Goal: Task Accomplishment & Management: Complete application form

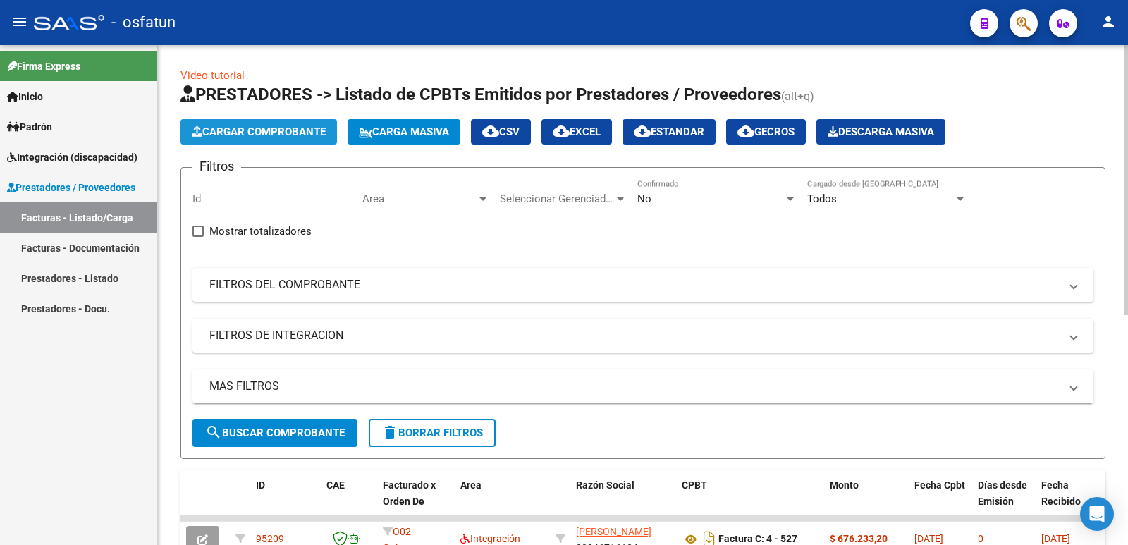
click at [288, 128] on span "Cargar Comprobante" at bounding box center [259, 131] width 134 height 13
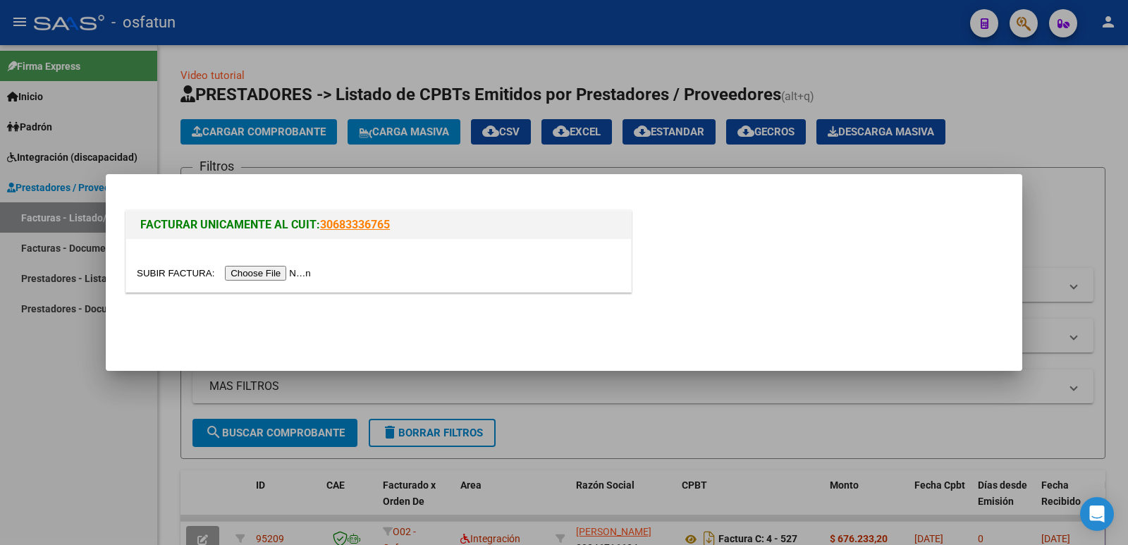
click at [276, 273] on input "file" at bounding box center [226, 273] width 178 height 15
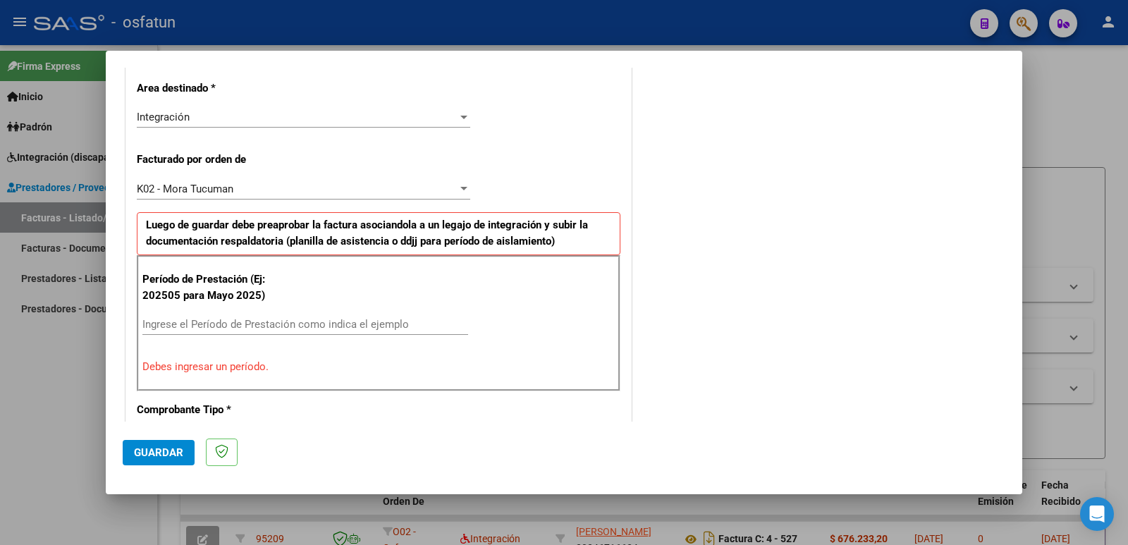
scroll to position [385, 0]
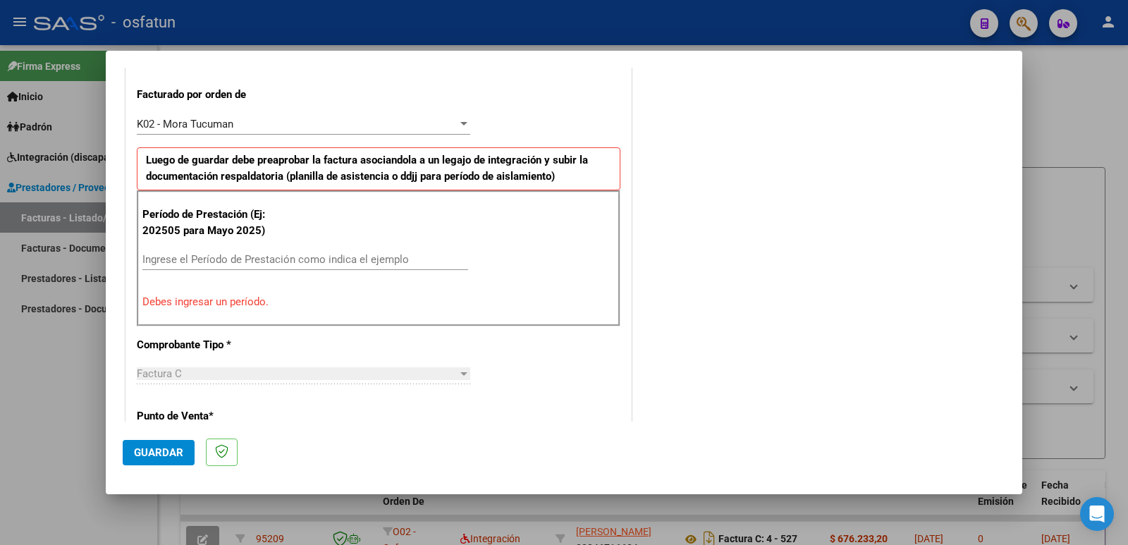
click at [176, 259] on input "Ingrese el Período de Prestación como indica el ejemplo" at bounding box center [305, 259] width 326 height 13
type input "2"
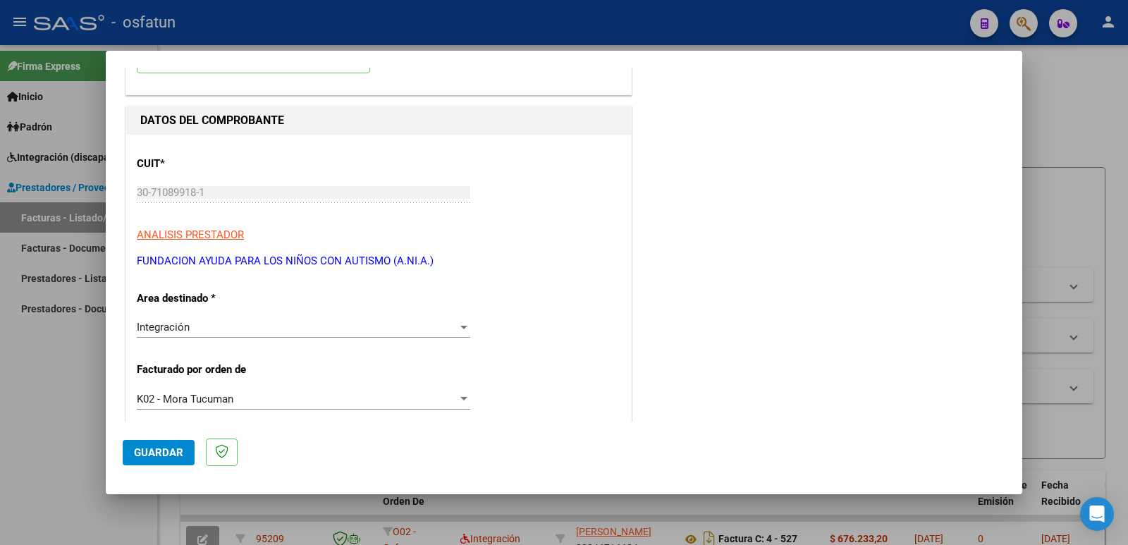
scroll to position [0, 0]
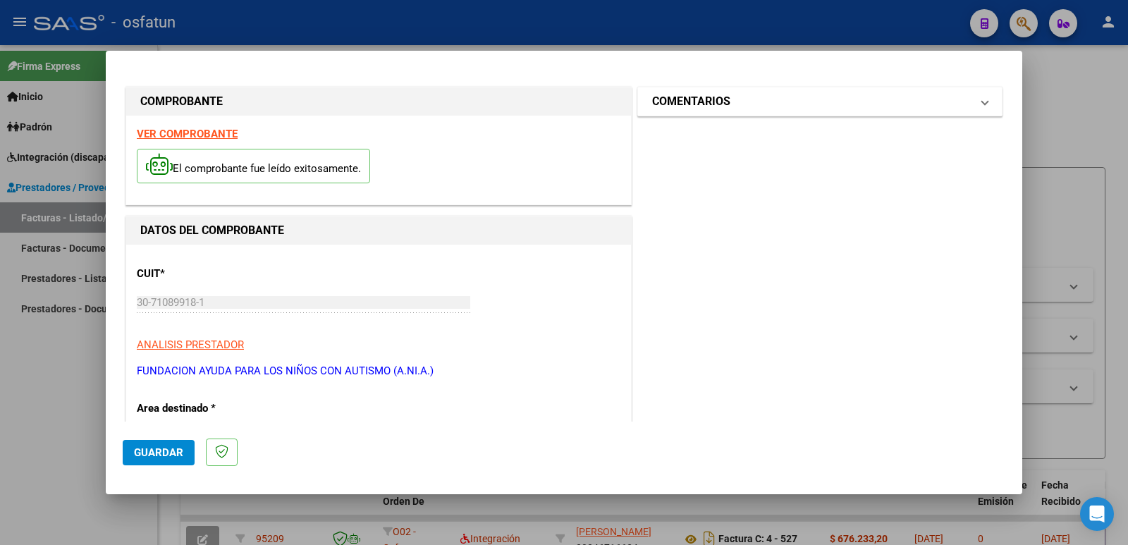
type input "202508"
click at [681, 113] on mat-expansion-panel-header "COMENTARIOS" at bounding box center [820, 101] width 364 height 28
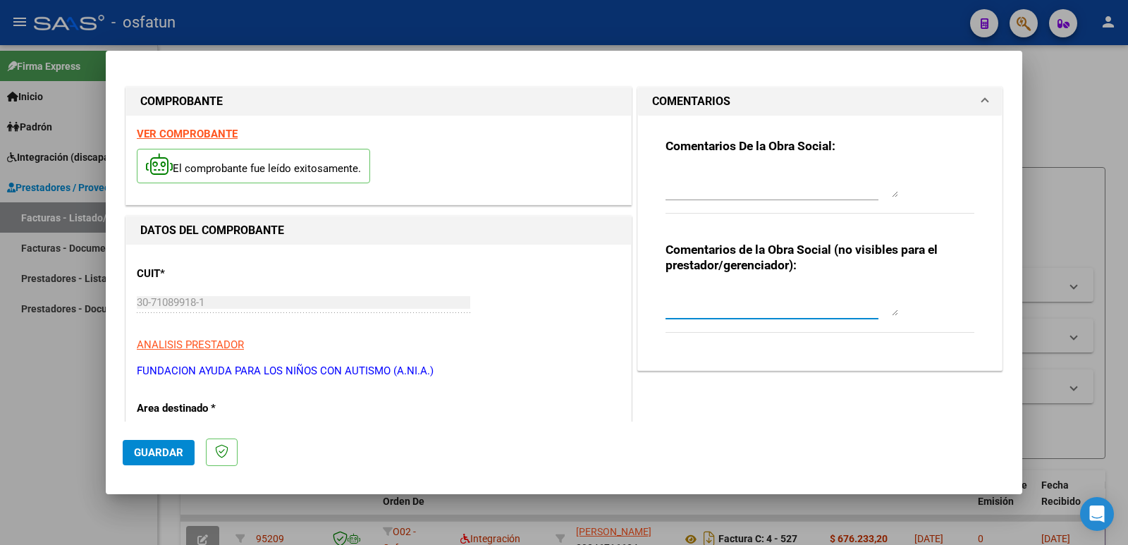
click at [701, 304] on textarea at bounding box center [781, 302] width 233 height 28
type textarea "Fc Cargada por [PERSON_NAME]. [PERSON_NAME] / sin verificación de legajo"
click at [161, 465] on button "Guardar" at bounding box center [159, 452] width 72 height 25
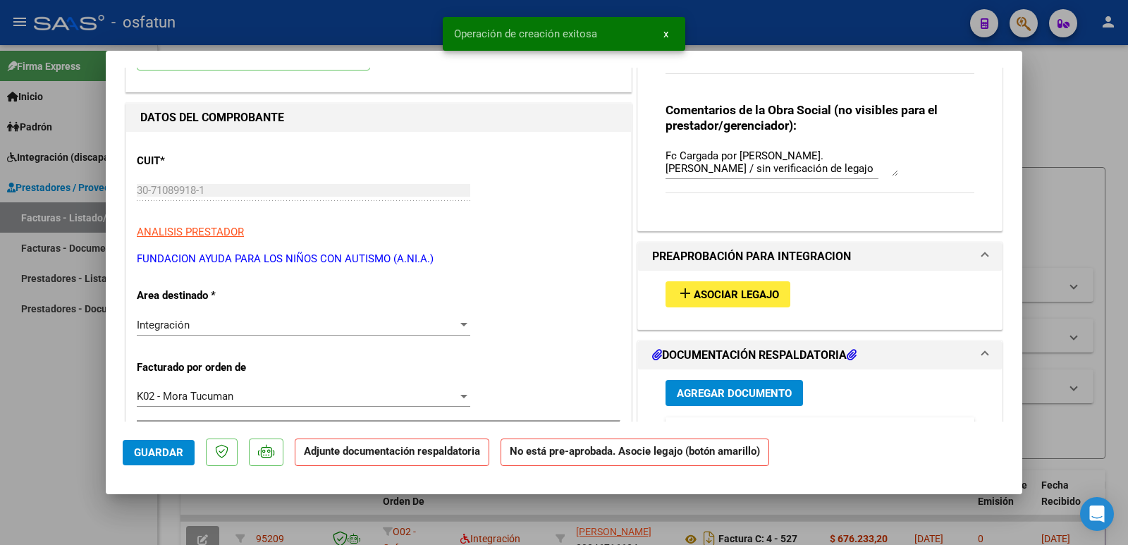
scroll to position [141, 0]
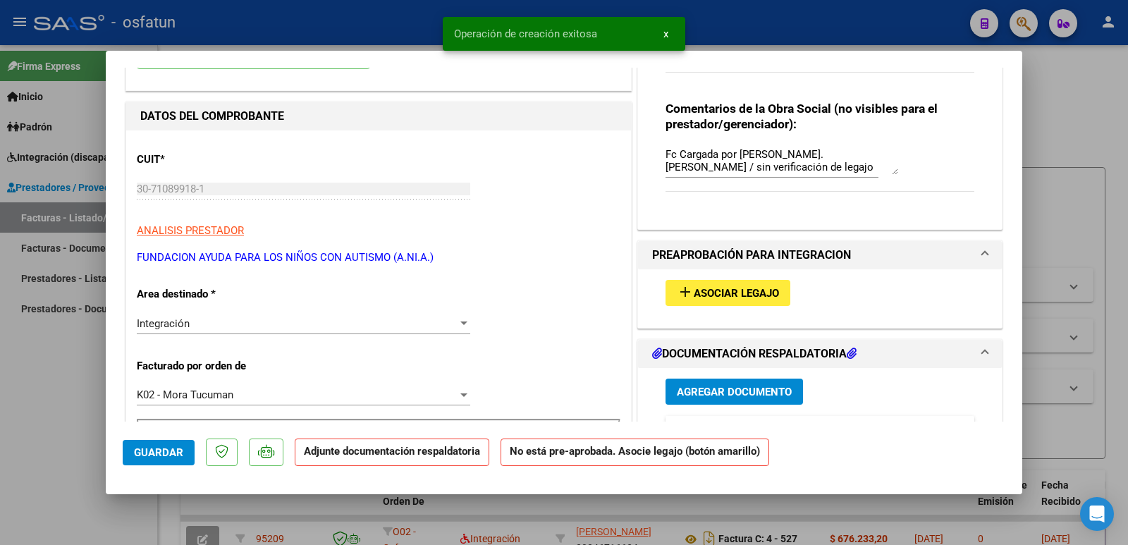
click at [725, 293] on span "Asociar Legajo" at bounding box center [736, 293] width 85 height 13
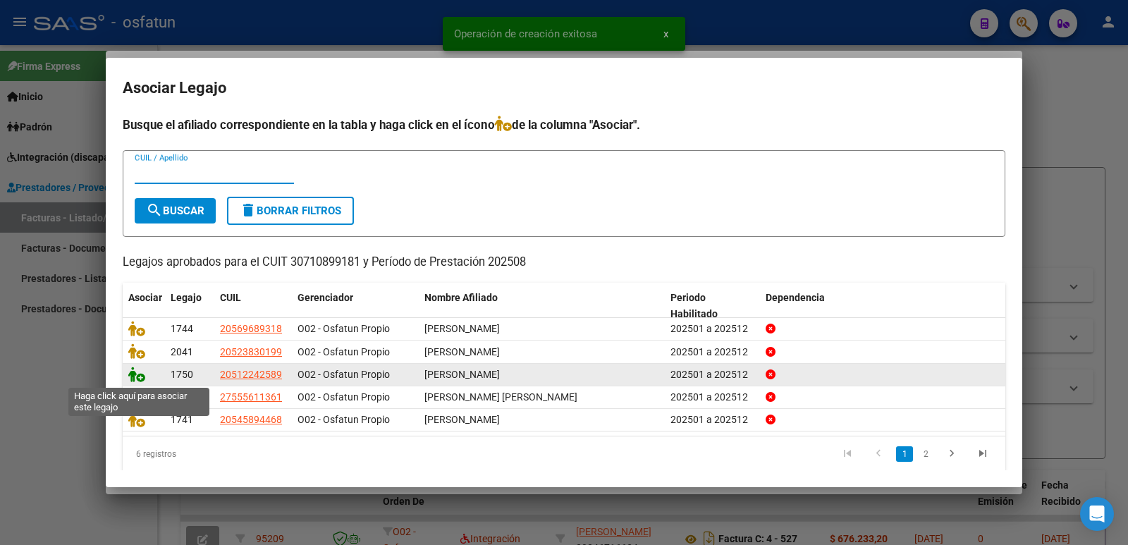
click at [137, 381] on icon at bounding box center [136, 375] width 17 height 16
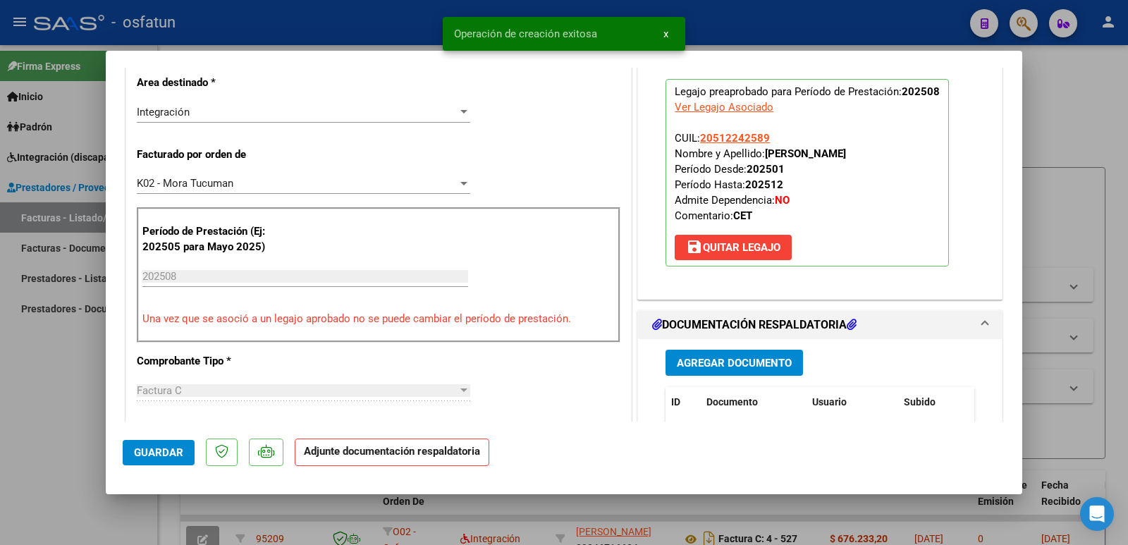
scroll to position [423, 0]
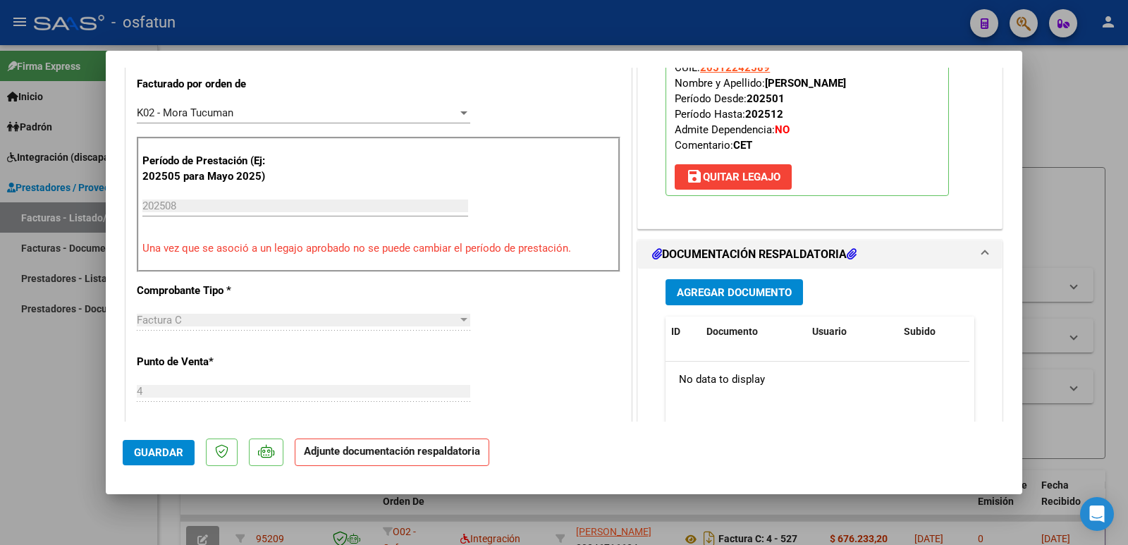
click at [693, 293] on span "Agregar Documento" at bounding box center [734, 292] width 115 height 13
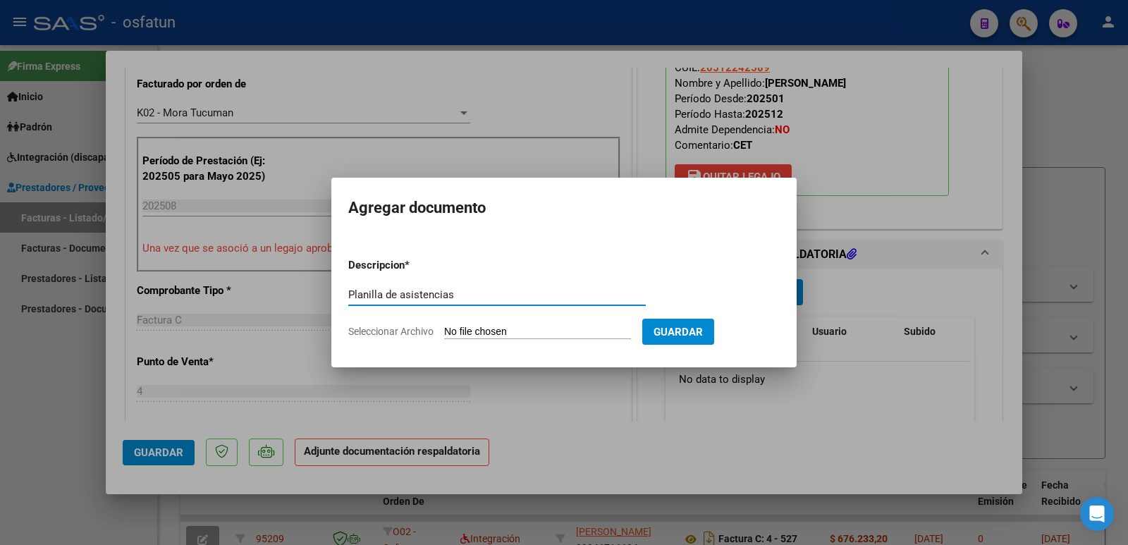
type input "Planilla de asistencias"
click at [522, 337] on input "Seleccionar Archivo" at bounding box center [537, 332] width 187 height 13
type input "C:\fakepath\PLANILLA CET 08-25 CANIZO.pdf"
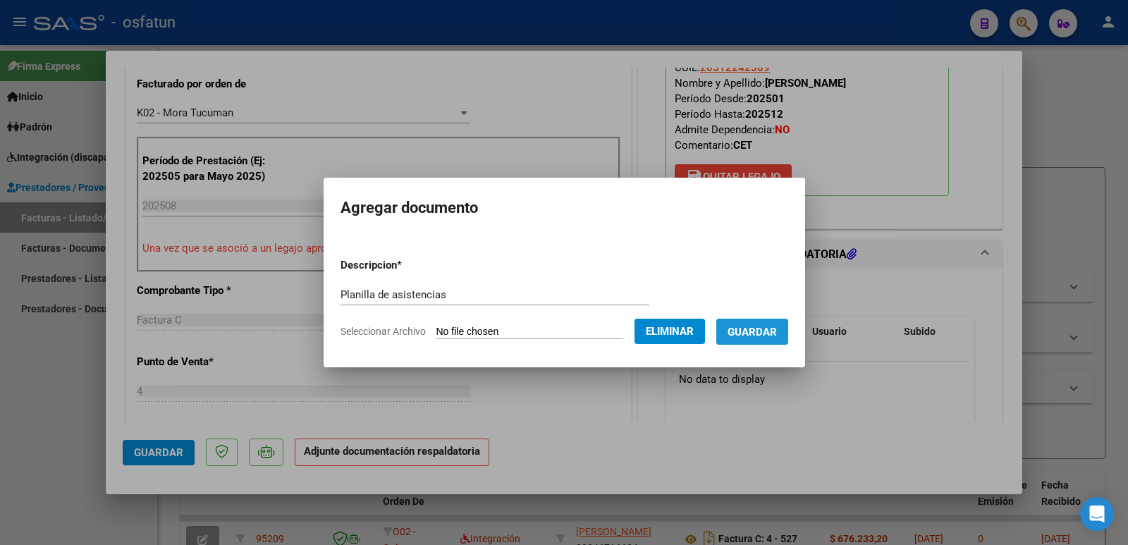
click at [753, 336] on span "Guardar" at bounding box center [751, 332] width 49 height 13
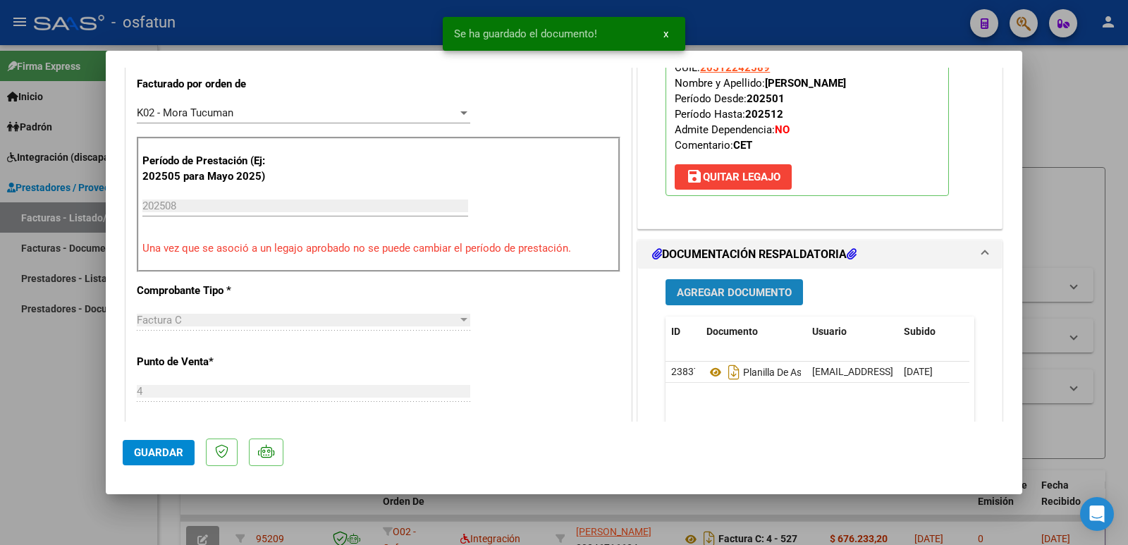
click at [744, 288] on span "Agregar Documento" at bounding box center [734, 292] width 115 height 13
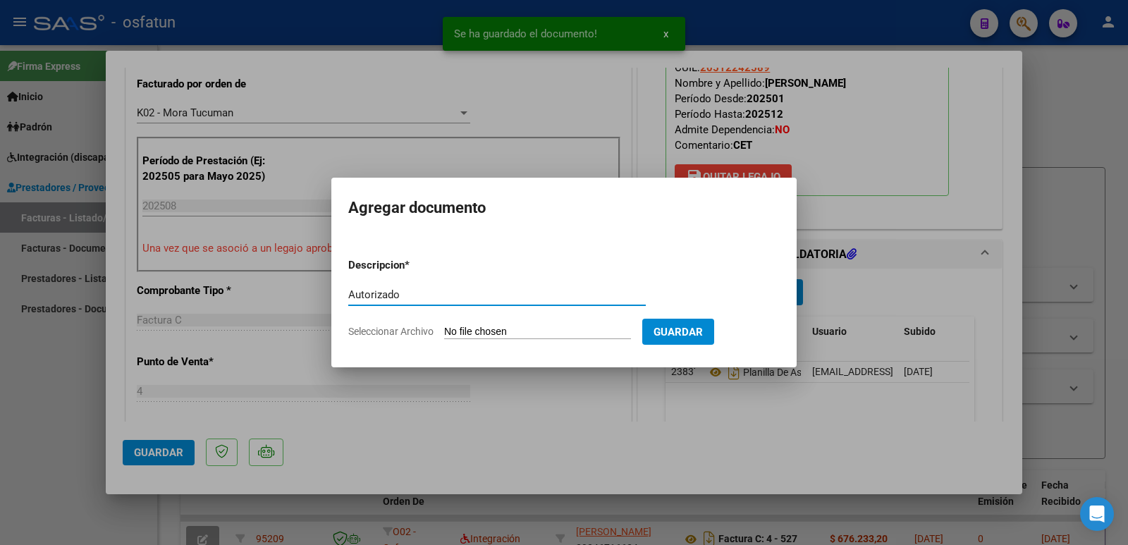
type input "Autorizado"
click at [548, 323] on form "Descripcion * Autorizado Escriba aquí una descripcion Seleccionar Archivo Guard…" at bounding box center [563, 298] width 431 height 103
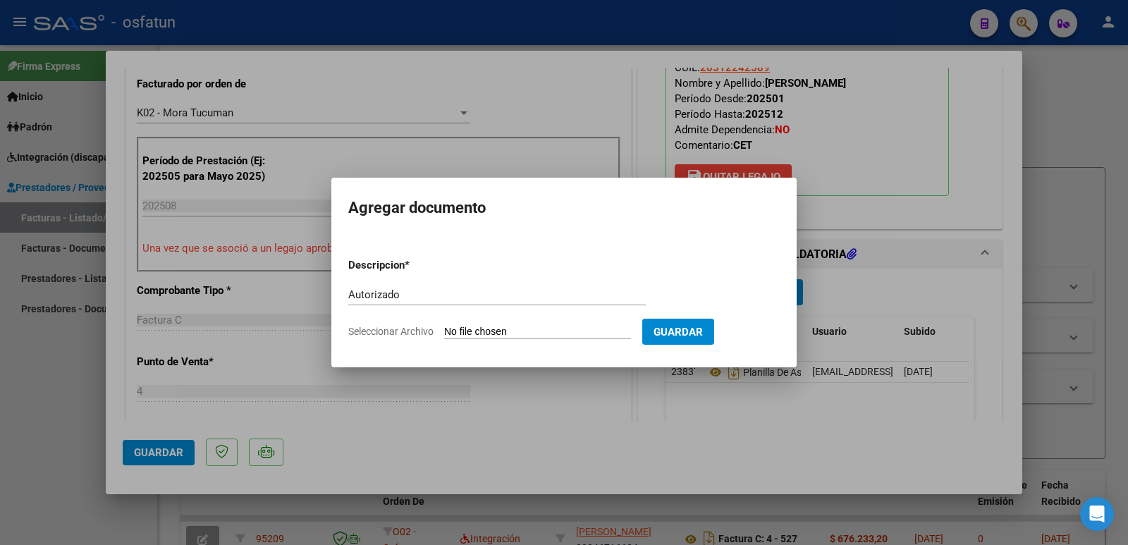
click at [530, 336] on input "Seleccionar Archivo" at bounding box center [537, 332] width 187 height 13
type input "C:\fakepath\AUTORIZACION CANIZO 2025.pdf"
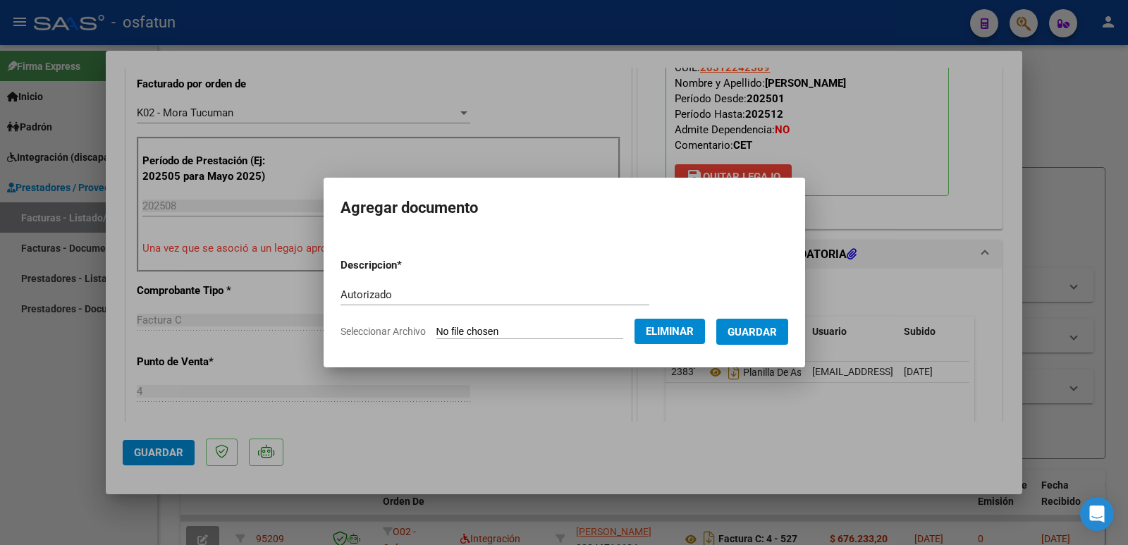
click at [759, 322] on button "Guardar" at bounding box center [752, 332] width 72 height 26
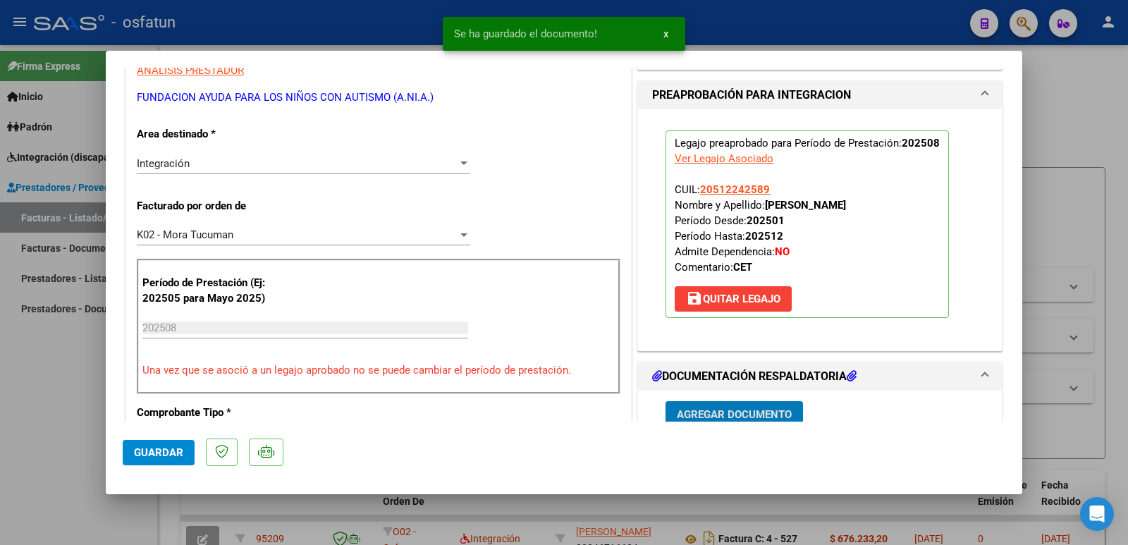
scroll to position [282, 0]
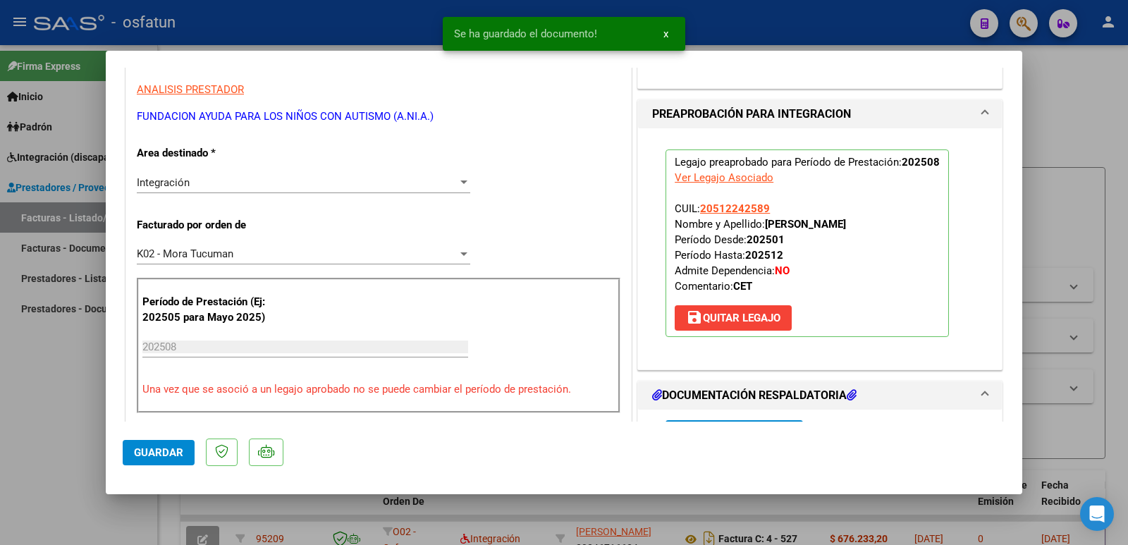
drag, startPoint x: 763, startPoint y: 223, endPoint x: 883, endPoint y: 219, distance: 119.9
click at [883, 219] on p "Legajo preaprobado para Período de Prestación: 202508 Ver Legajo Asociado CUIL:…" at bounding box center [806, 242] width 283 height 187
copy strong "[PERSON_NAME]"
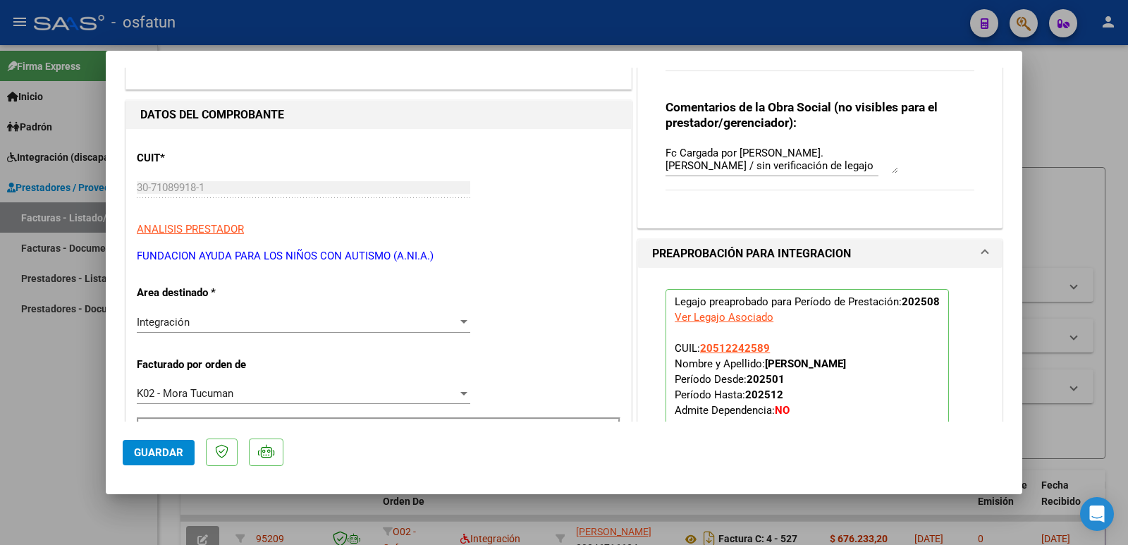
scroll to position [141, 0]
click at [91, 185] on div "COMPROBANTE VER COMPROBANTE ESTADO: Recibida. En proceso de confirmacion/acepta…" at bounding box center [564, 272] width 1128 height 545
drag, startPoint x: 137, startPoint y: 257, endPoint x: 436, endPoint y: 264, distance: 298.2
click at [436, 264] on p "FUNDACION AYUDA PARA LOS NIÑOS CON AUTISMO (A.NI.A.)" at bounding box center [379, 258] width 484 height 16
copy p "FUNDACION AYUDA PARA LOS NIÑOS CON AUTISMO (A.NI.A.)"
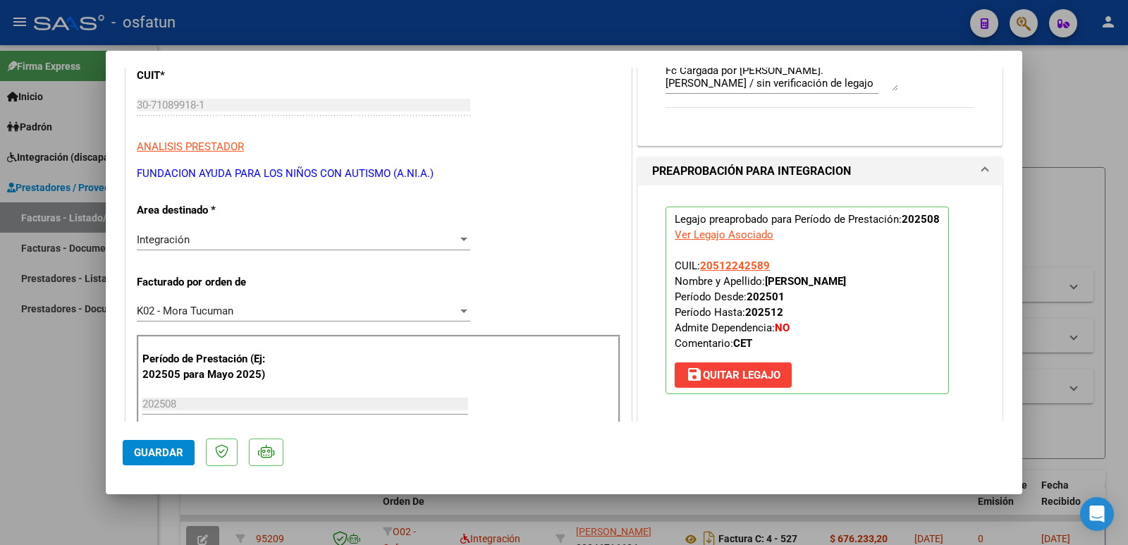
scroll to position [423, 0]
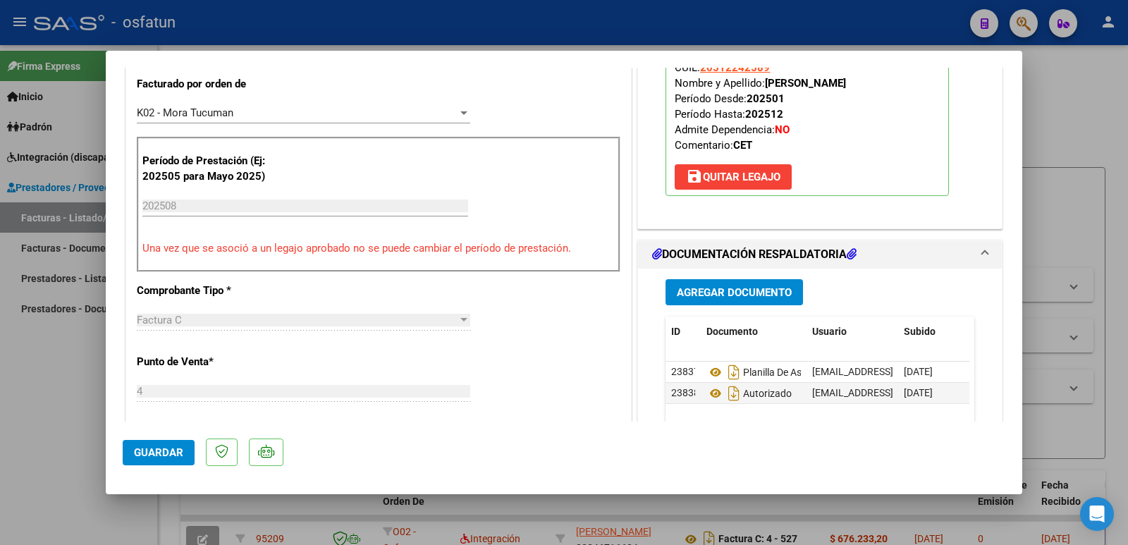
click at [165, 453] on span "Guardar" at bounding box center [158, 452] width 49 height 13
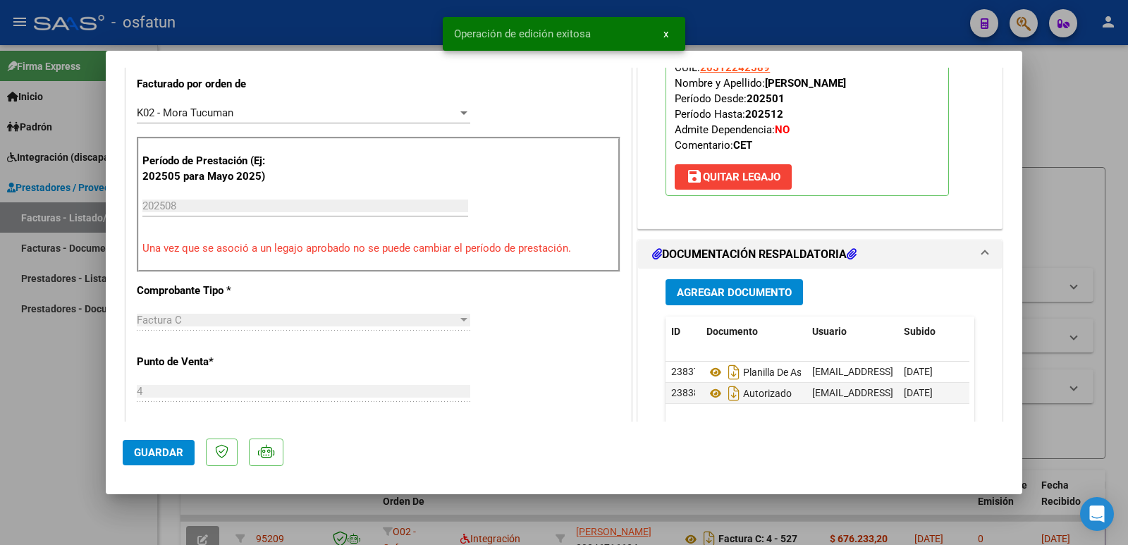
click at [21, 411] on div at bounding box center [564, 272] width 1128 height 545
type input "$ 0,00"
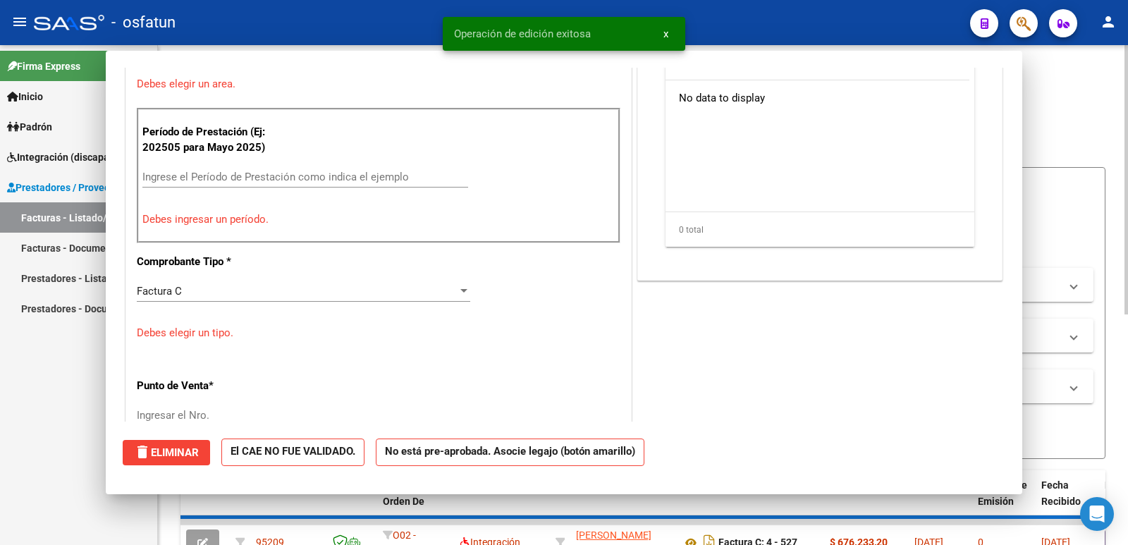
scroll to position [0, 0]
